Goal: Task Accomplishment & Management: Use online tool/utility

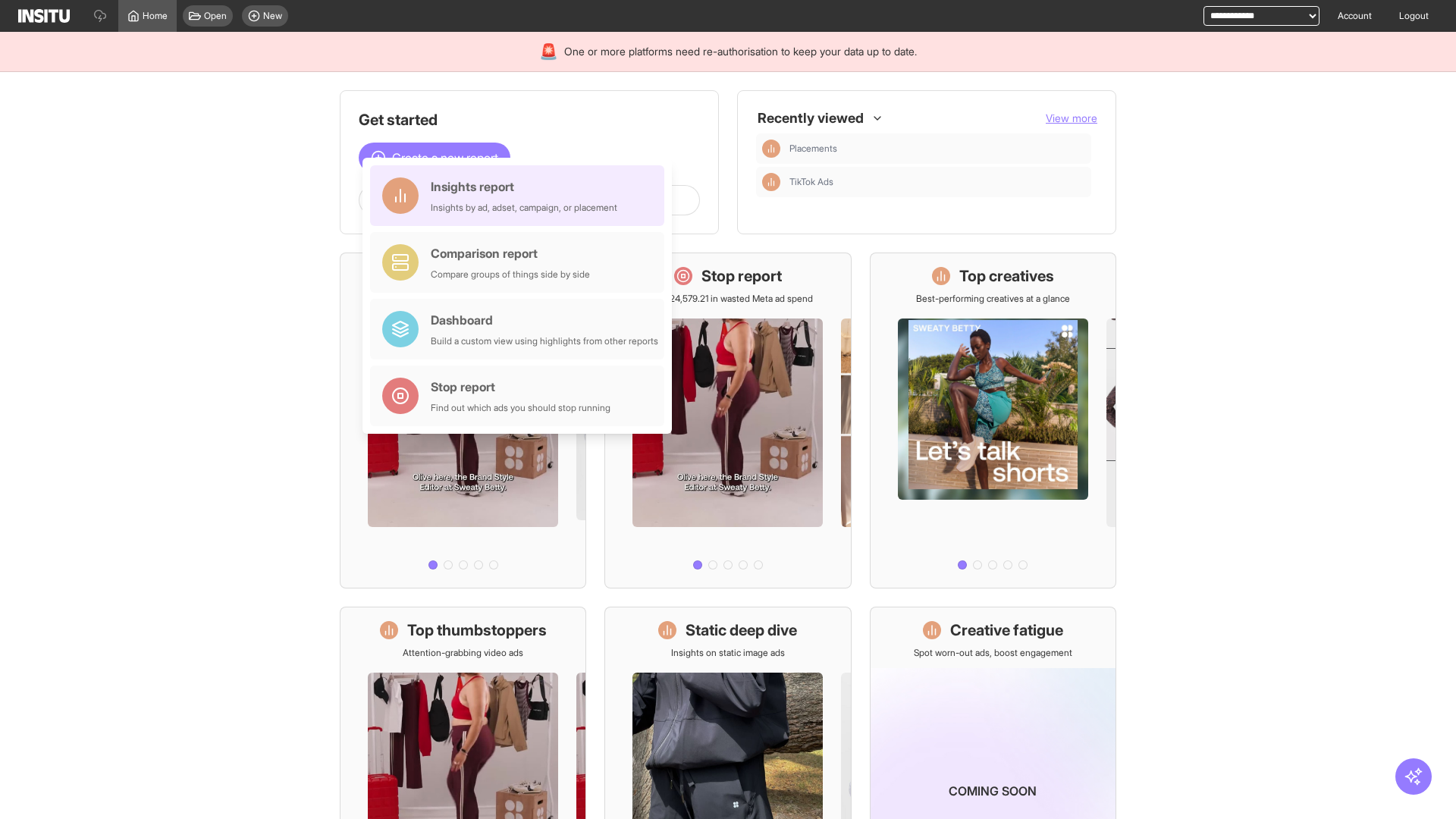
click at [521, 196] on div "Insights report Insights by ad, adset, campaign, or placement" at bounding box center [523, 195] width 187 height 36
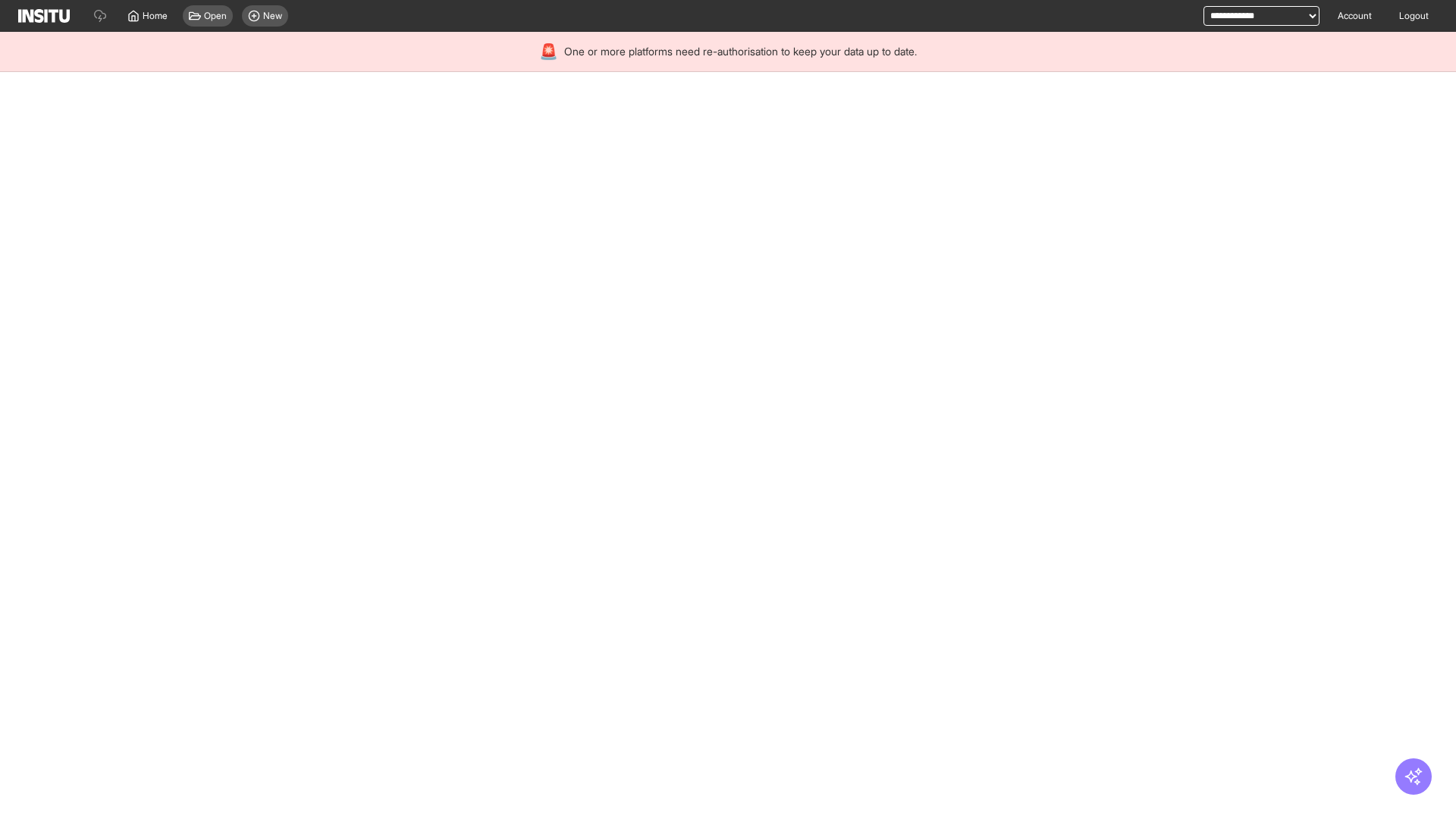
select select "**"
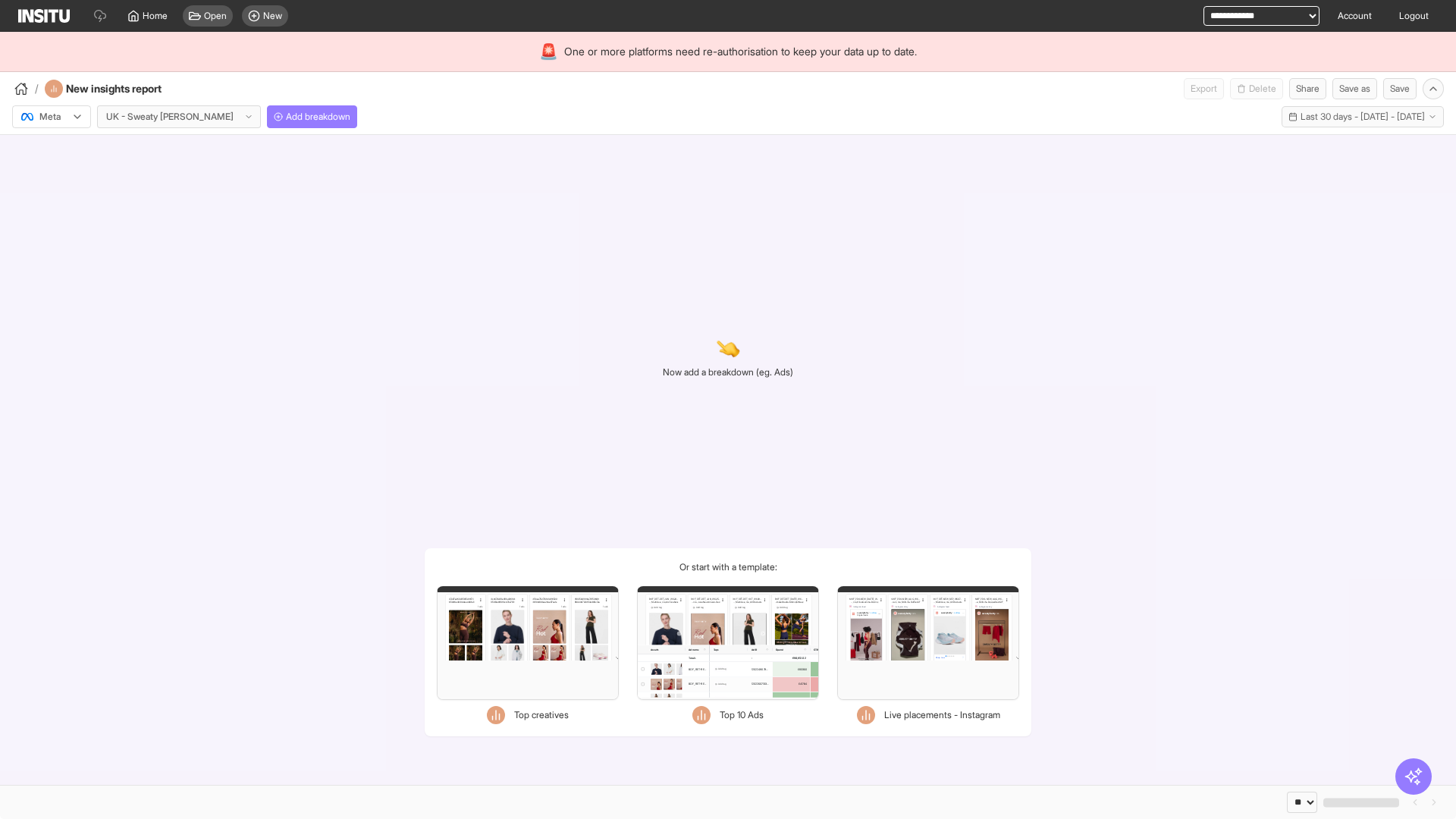
click at [52, 116] on div at bounding box center [41, 116] width 42 height 15
click at [51, 149] on span "Meta" at bounding box center [50, 149] width 20 height 13
click at [286, 116] on span "Add breakdown" at bounding box center [318, 116] width 65 height 12
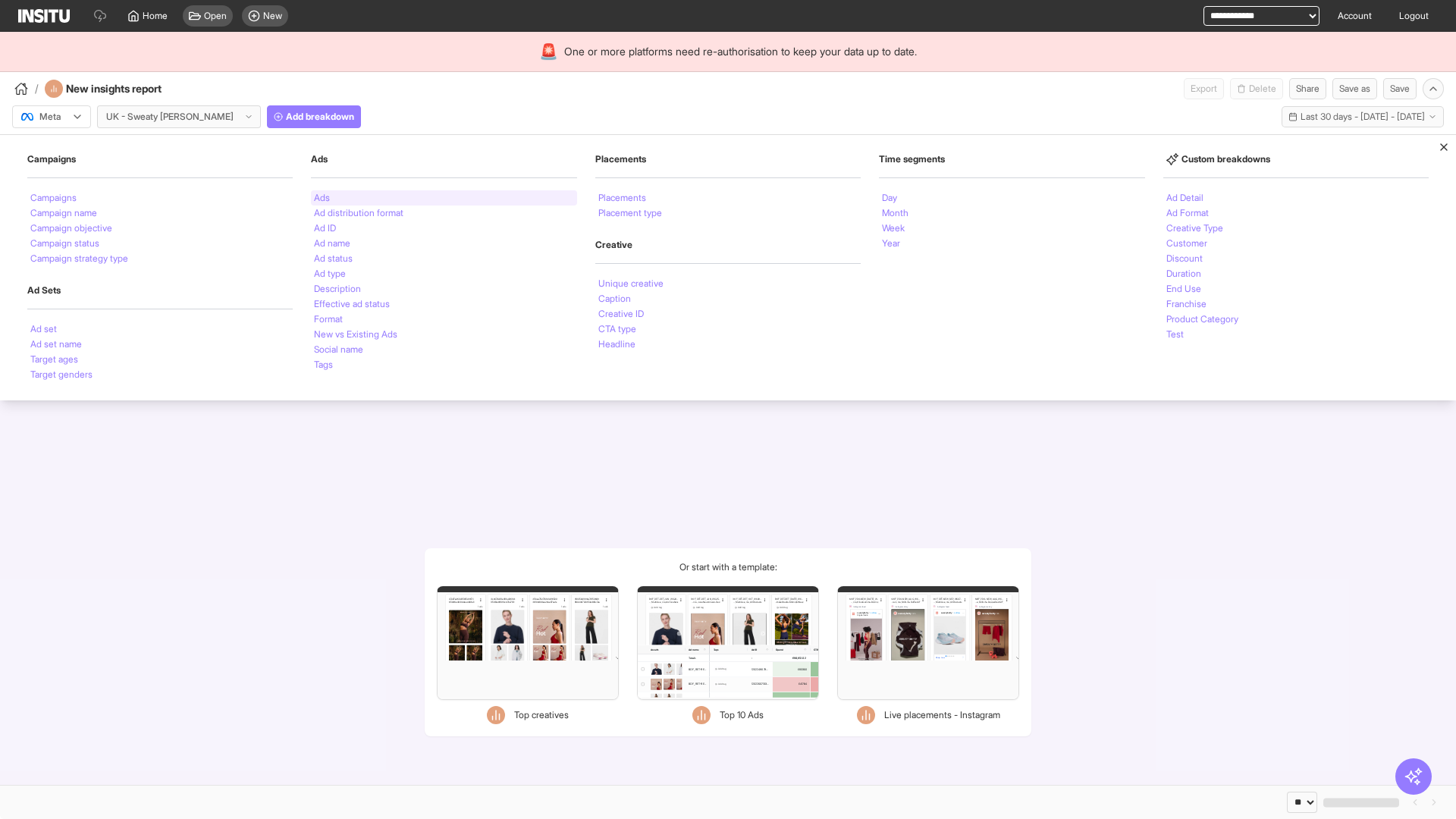
click at [322, 198] on li "Ads" at bounding box center [322, 198] width 16 height 9
